Goal: Information Seeking & Learning: Learn about a topic

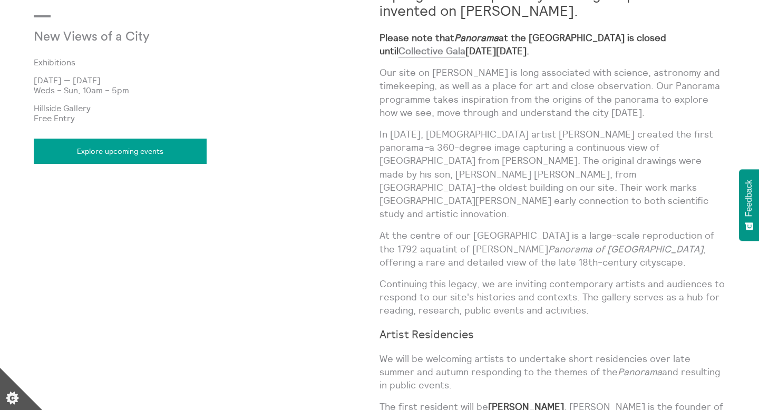
scroll to position [643, 0]
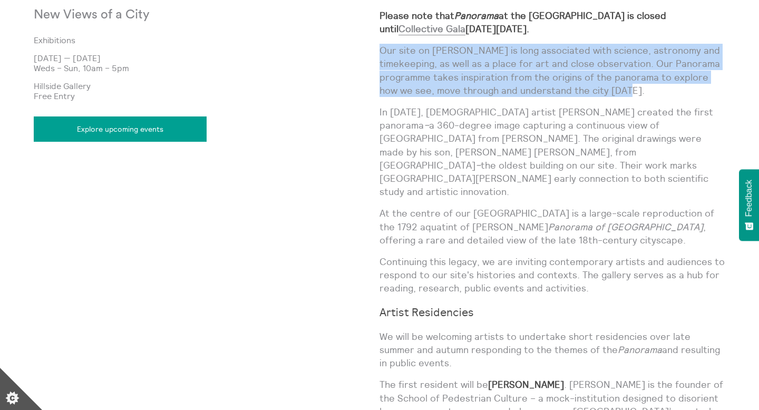
drag, startPoint x: 383, startPoint y: 52, endPoint x: 621, endPoint y: 92, distance: 241.2
click at [621, 92] on p "Our site on [PERSON_NAME] is long associated with science, astronomy and timeke…" at bounding box center [553, 70] width 346 height 53
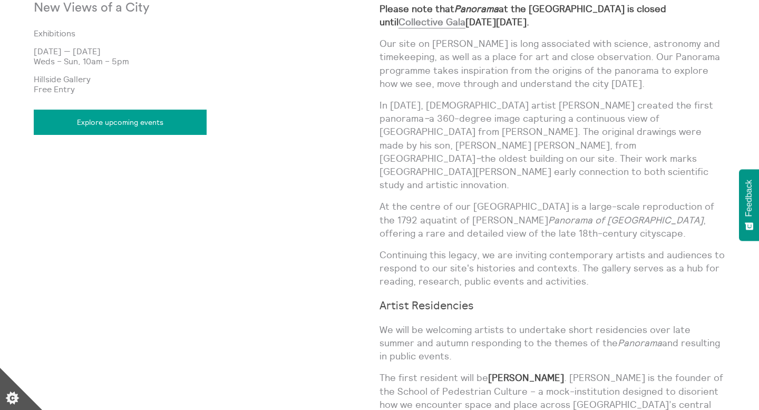
scroll to position [660, 0]
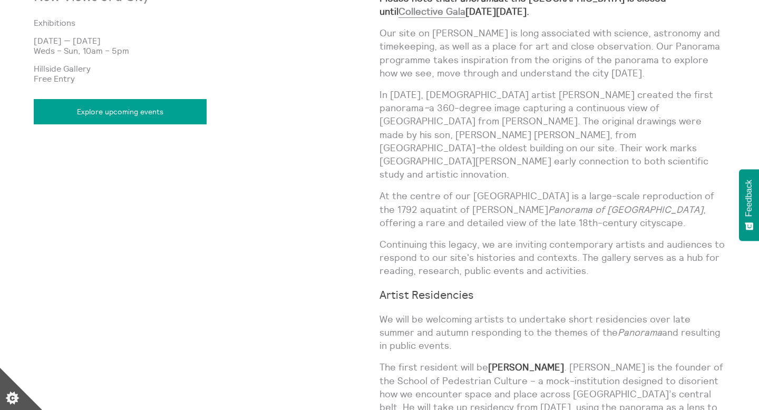
drag, startPoint x: 381, startPoint y: 91, endPoint x: 626, endPoint y: 251, distance: 293.3
click at [626, 251] on div "A programme inspired by the original panorama invented on [PERSON_NAME]. Please…" at bounding box center [553, 212] width 346 height 555
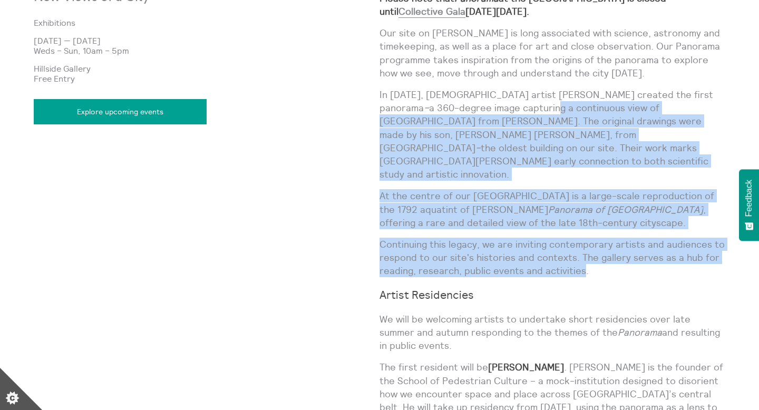
drag, startPoint x: 581, startPoint y: 244, endPoint x: 447, endPoint y: 109, distance: 190.1
click at [447, 109] on div "A programme inspired by the original panorama invented on [PERSON_NAME]. Please…" at bounding box center [553, 212] width 346 height 555
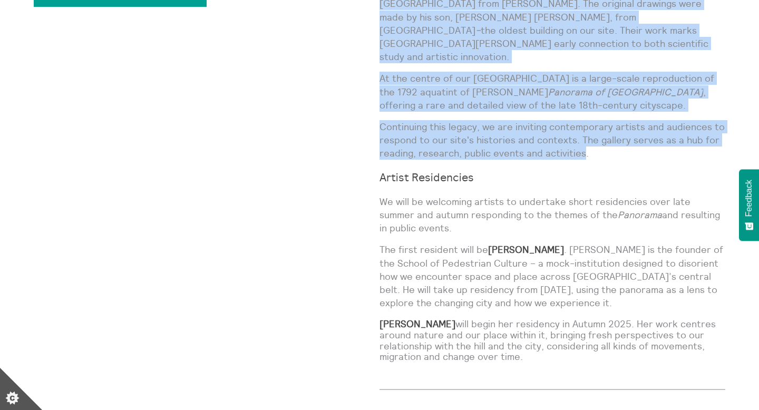
scroll to position [771, 0]
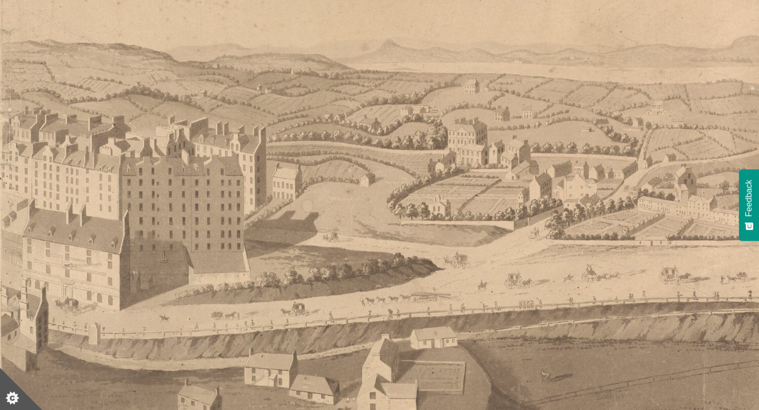
scroll to position [217, 0]
